Goal: Information Seeking & Learning: Learn about a topic

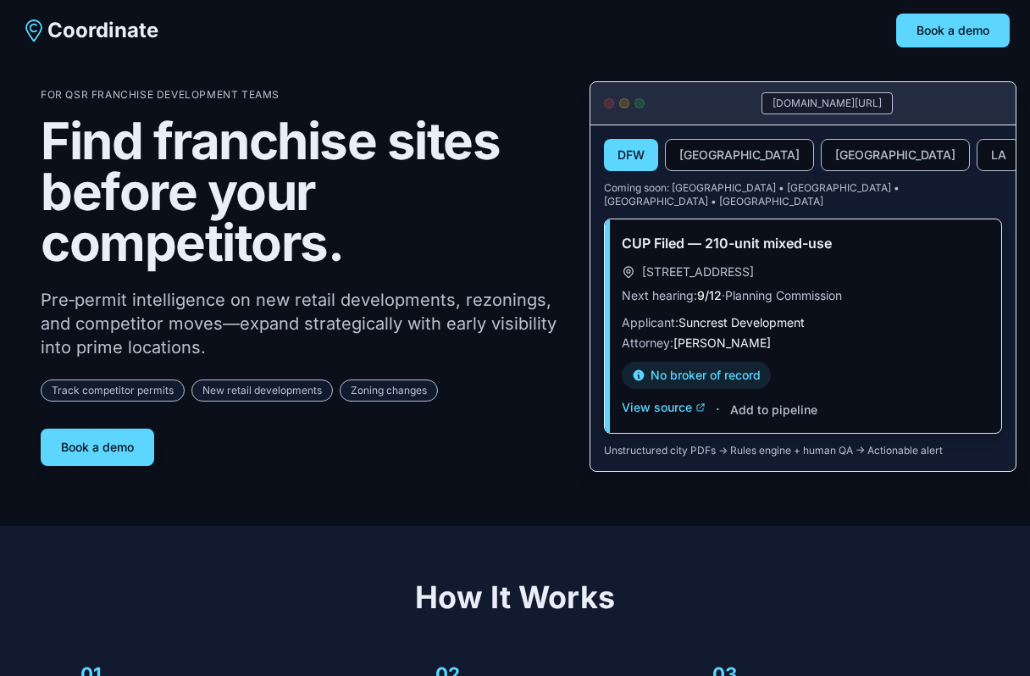
click at [416, 307] on p "Pre‑permit intelligence on new retail developments, rezonings, and competitor m…" at bounding box center [302, 323] width 522 height 71
